Goal: Find contact information: Find contact information

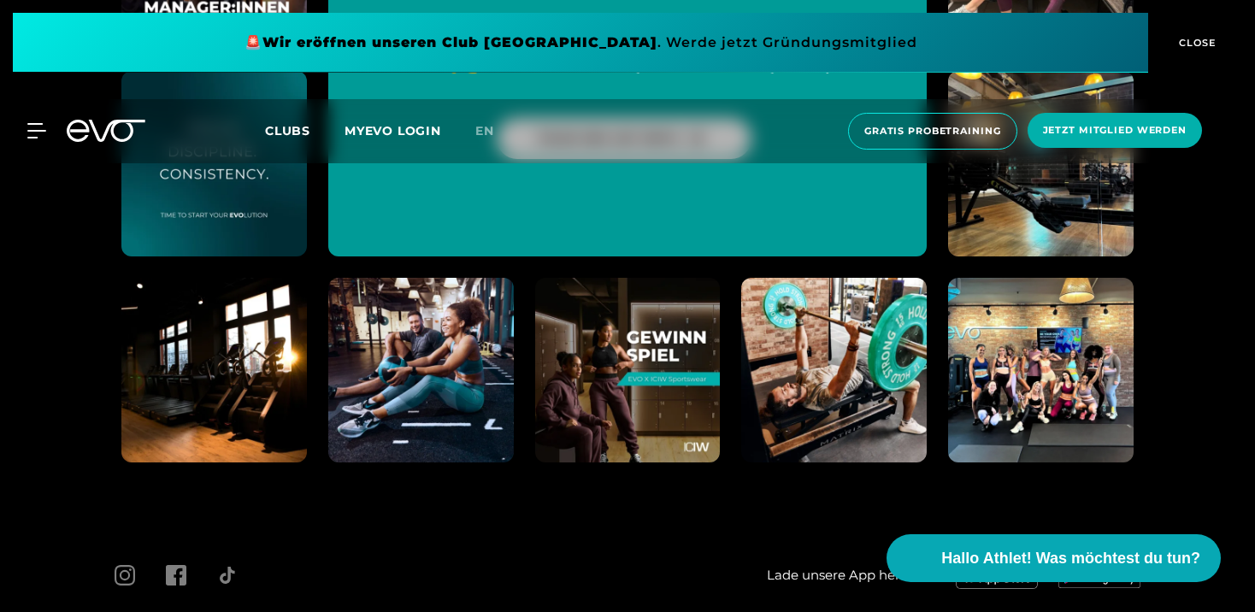
scroll to position [6820, 0]
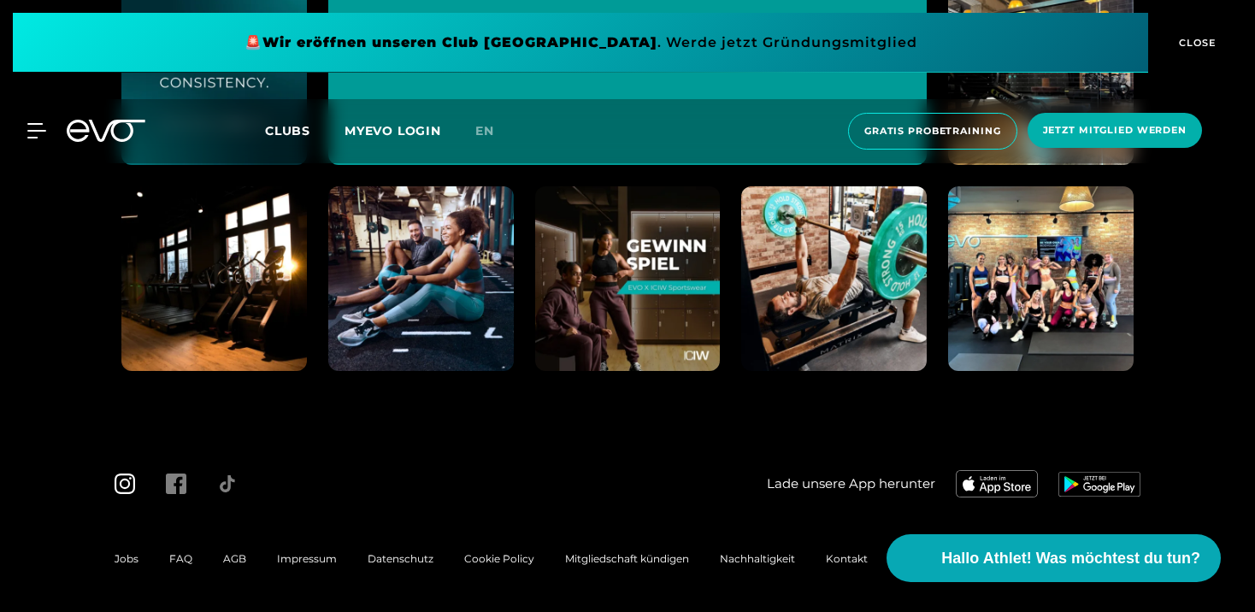
click at [124, 479] on icon at bounding box center [125, 484] width 21 height 21
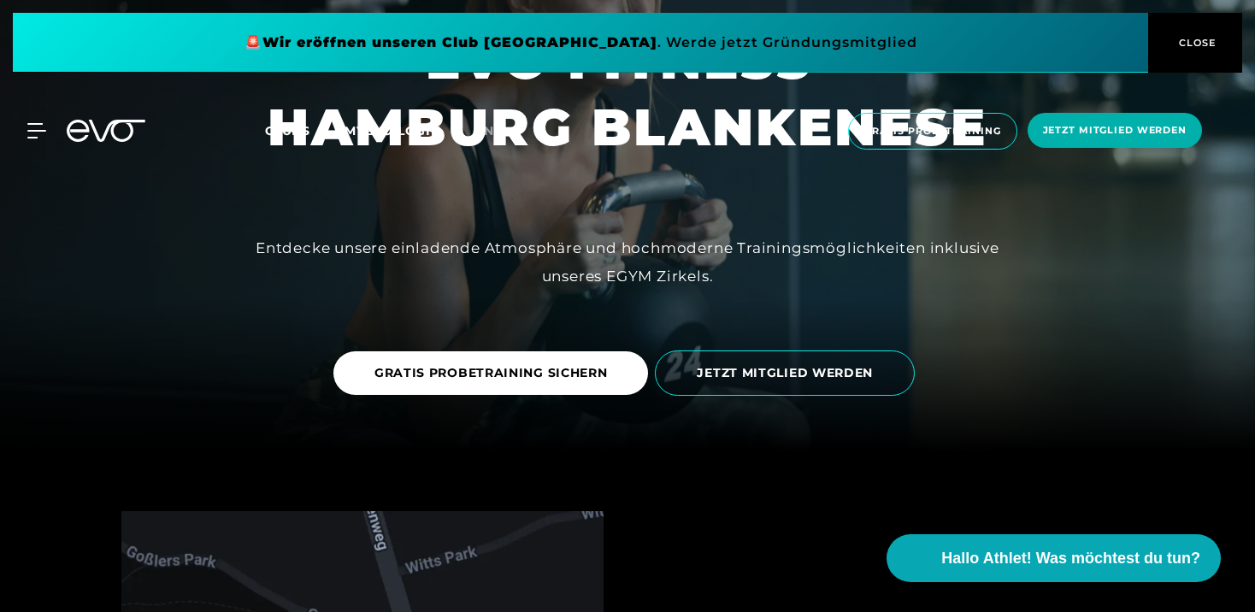
scroll to position [0, 0]
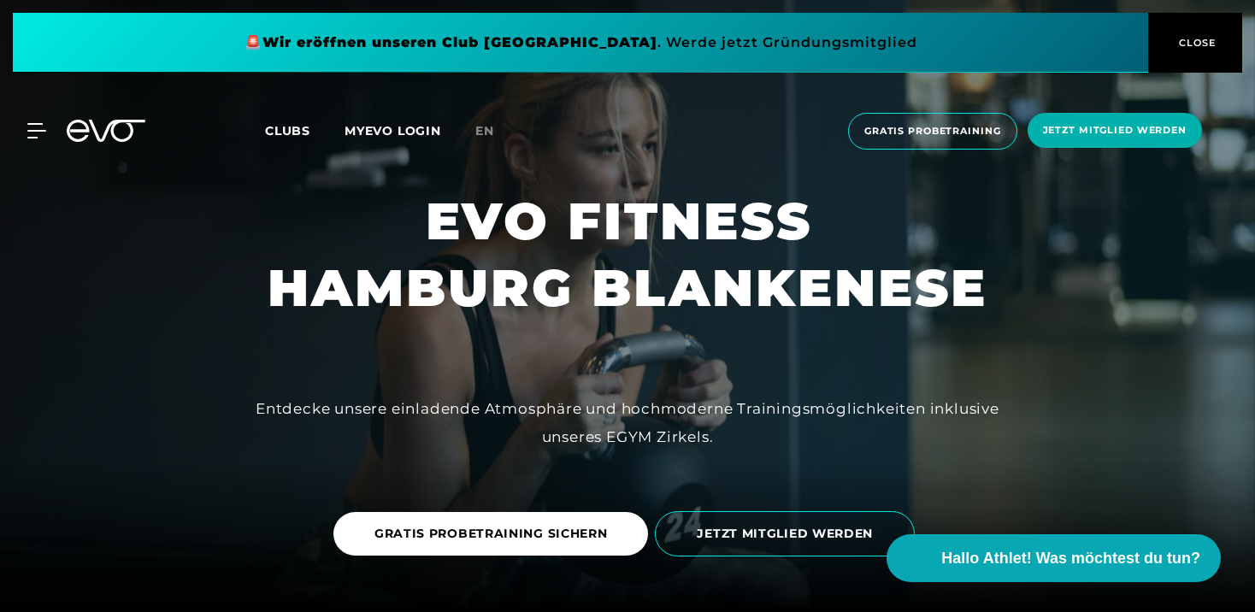
click at [1175, 37] on span "CLOSE" at bounding box center [1196, 42] width 42 height 15
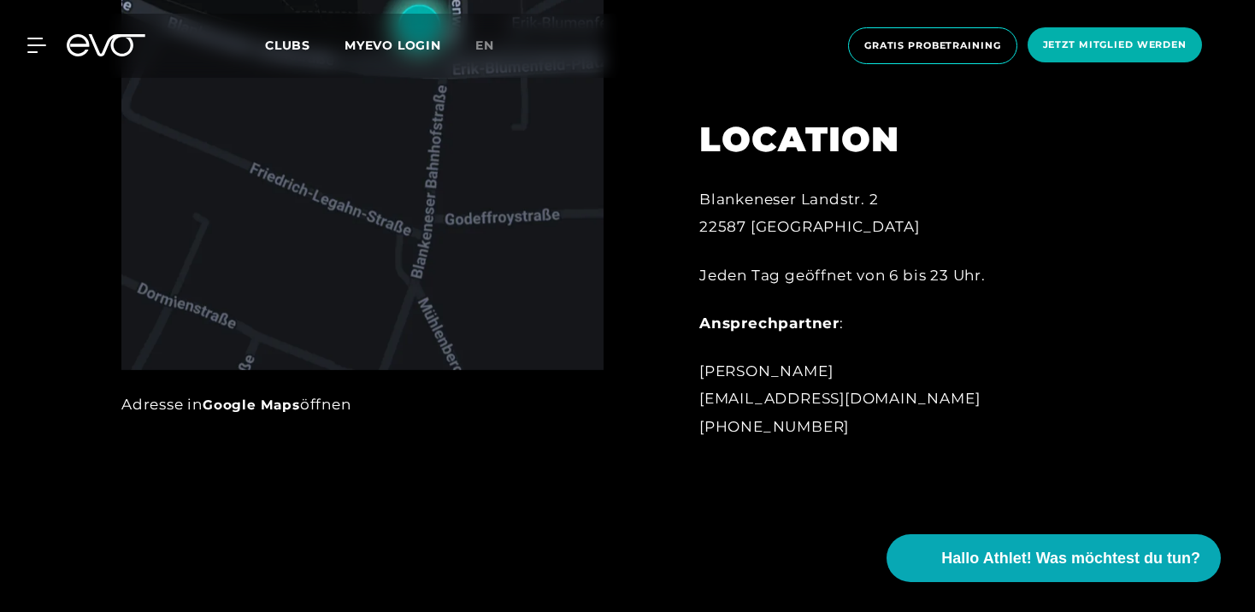
scroll to position [989, 0]
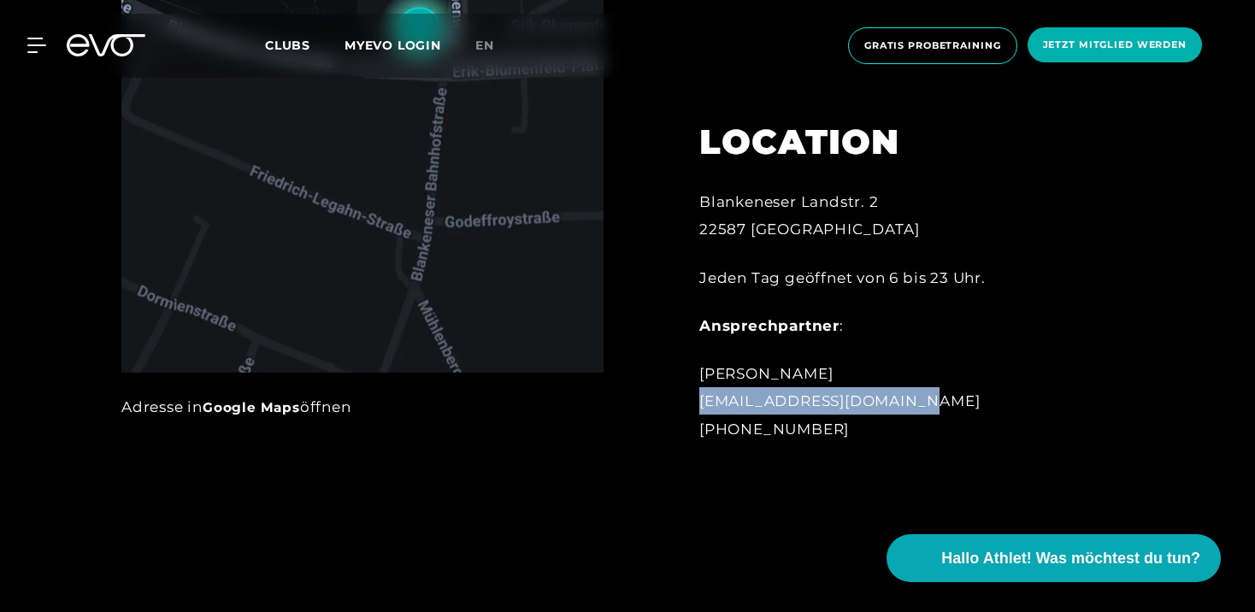
drag, startPoint x: 696, startPoint y: 399, endPoint x: 909, endPoint y: 400, distance: 213.0
click at [909, 400] on div "LOCATION Blankeneser Landstr. 2 22587 [GEOGRAPHIC_DATA] Jeden Tag geöffnet von …" at bounding box center [888, 271] width 424 height 385
copy div "[EMAIL_ADDRESS][DOMAIN_NAME]"
click at [295, 45] on span "Clubs" at bounding box center [287, 45] width 45 height 15
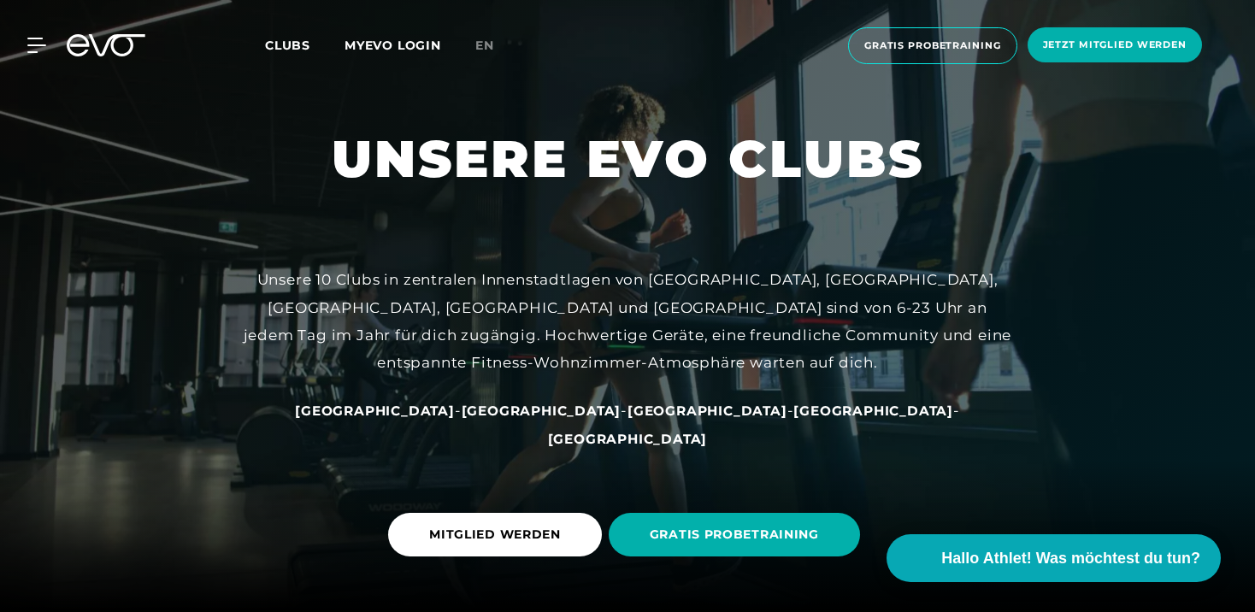
click at [295, 45] on span "Clubs" at bounding box center [287, 45] width 45 height 15
